Goal: Task Accomplishment & Management: Use online tool/utility

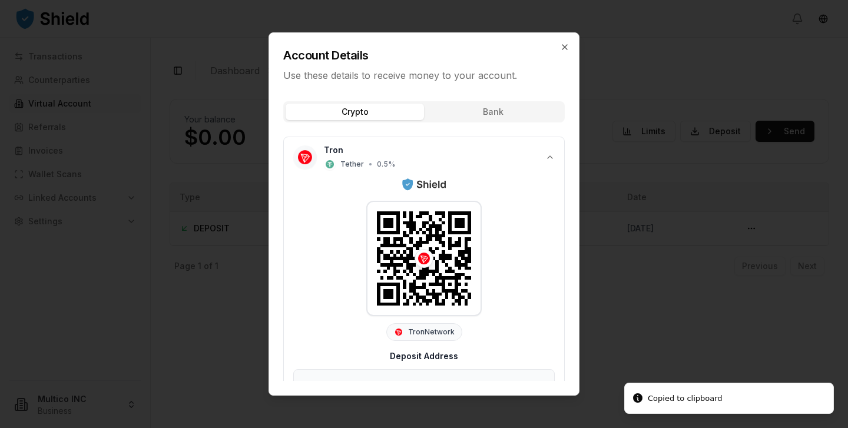
scroll to position [67, 0]
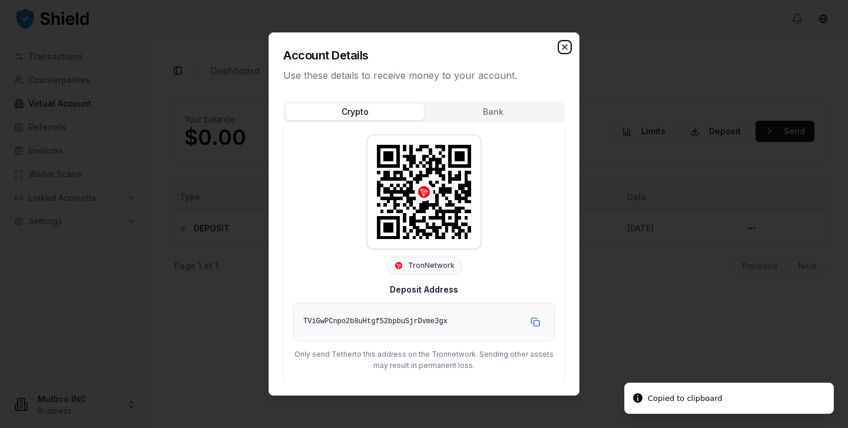
click at [564, 48] on icon "button" at bounding box center [564, 46] width 9 height 9
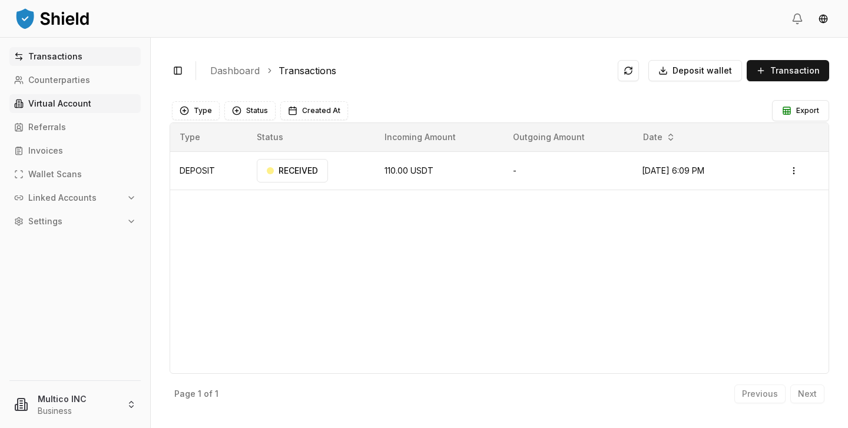
click at [80, 110] on link "Virtual Account" at bounding box center [74, 103] width 131 height 19
click at [64, 107] on p "Virtual Account" at bounding box center [59, 104] width 63 height 8
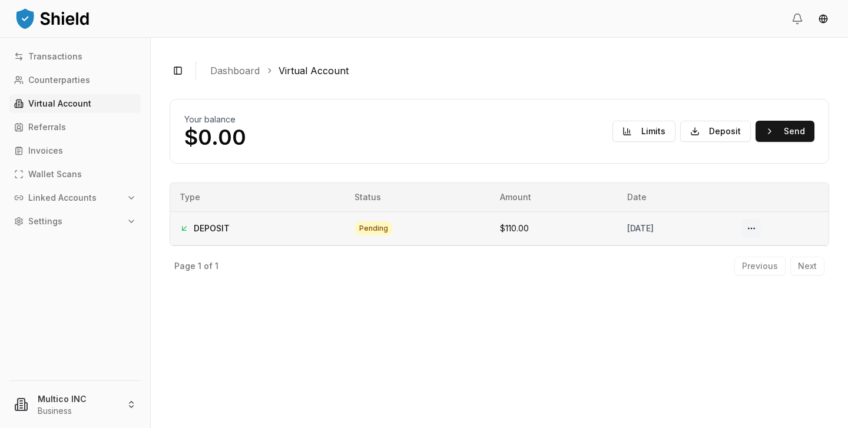
click at [761, 227] on button at bounding box center [751, 228] width 19 height 19
click at [761, 226] on button at bounding box center [751, 228] width 19 height 19
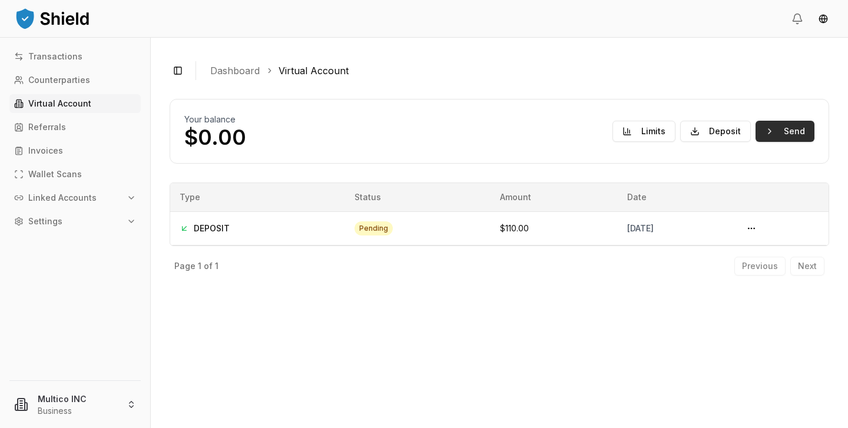
click at [803, 137] on button "Send" at bounding box center [785, 131] width 59 height 21
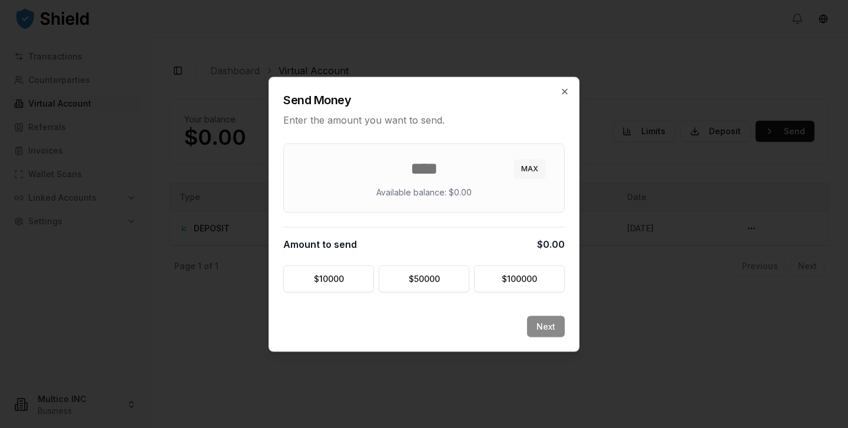
click at [534, 165] on button "MAX" at bounding box center [529, 168] width 31 height 19
click at [446, 178] on input "*" at bounding box center [424, 168] width 252 height 21
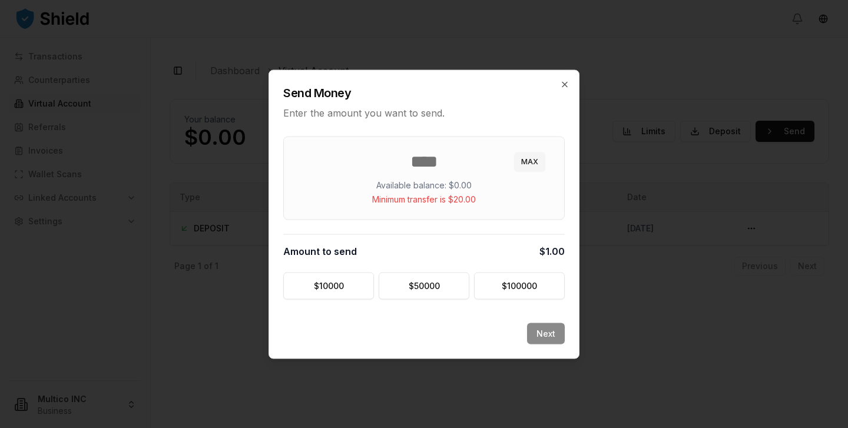
type input "*"
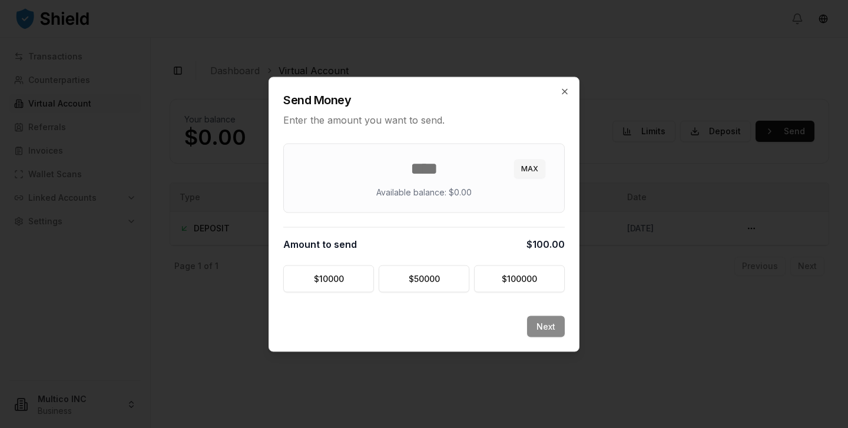
click at [546, 324] on div "Next" at bounding box center [424, 333] width 310 height 35
click at [518, 313] on div "Send Money Enter the amount you want to send. *** MAX Available balance: $0.00 …" at bounding box center [424, 214] width 311 height 275
click at [520, 171] on button "MAX" at bounding box center [529, 168] width 31 height 19
type input "*"
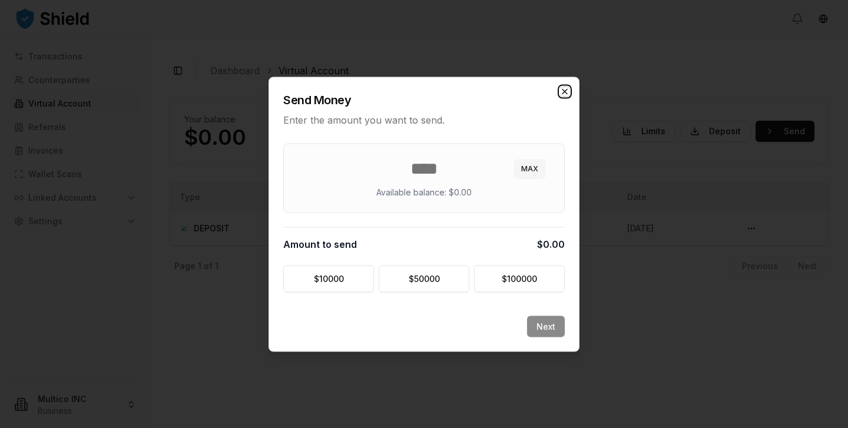
click at [567, 87] on icon "button" at bounding box center [564, 91] width 9 height 9
